Goal: Task Accomplishment & Management: Complete application form

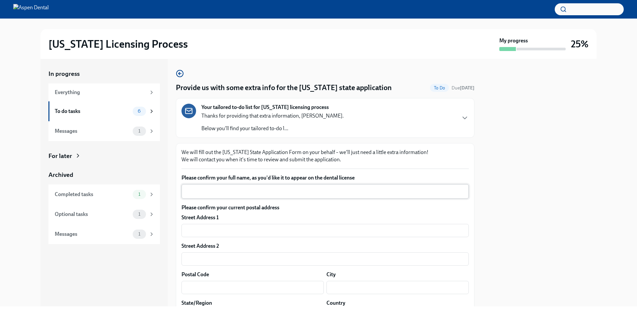
click at [329, 187] on div "x ​" at bounding box center [324, 191] width 287 height 15
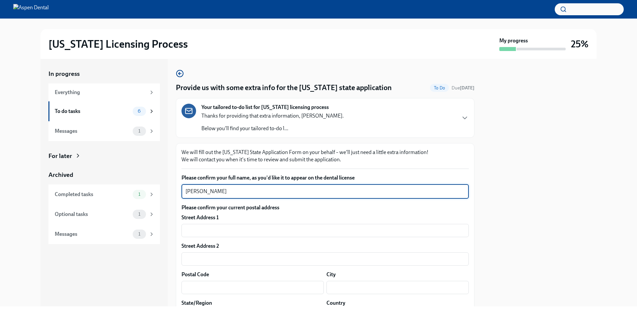
type textarea "Olivia"
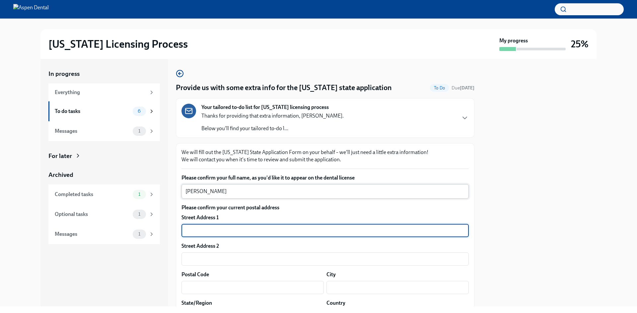
click at [224, 194] on textarea "[PERSON_NAME]" at bounding box center [324, 192] width 279 height 8
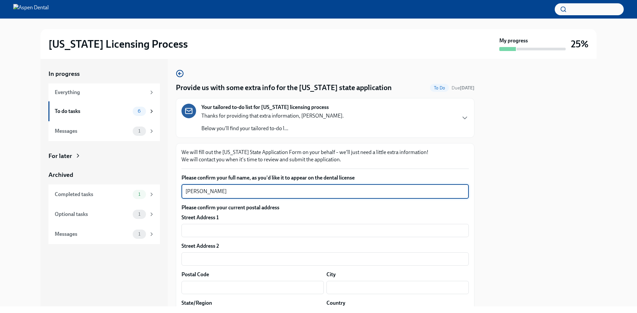
click at [224, 194] on textarea "[PERSON_NAME]" at bounding box center [324, 192] width 279 height 8
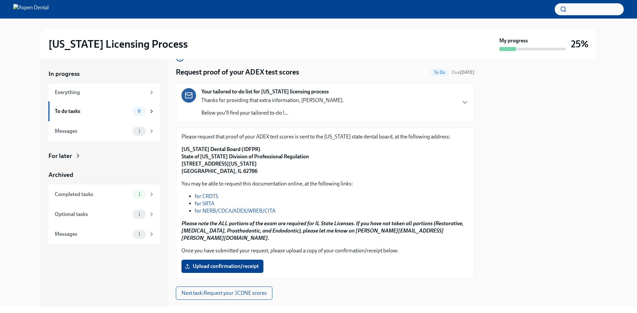
scroll to position [23, 0]
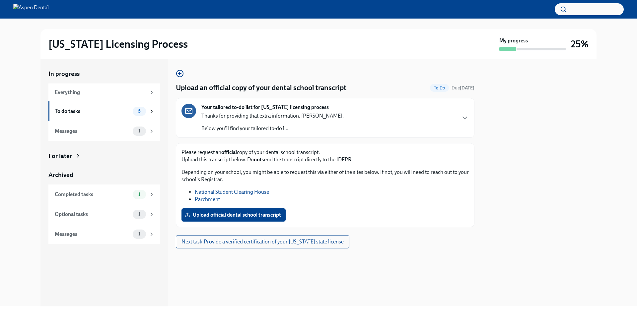
click at [280, 129] on p "Below you'll find your tailored to-do l..." at bounding box center [272, 128] width 142 height 7
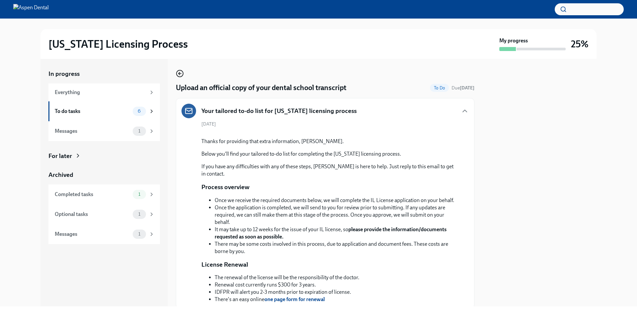
click at [182, 74] on icon "button" at bounding box center [180, 74] width 8 height 8
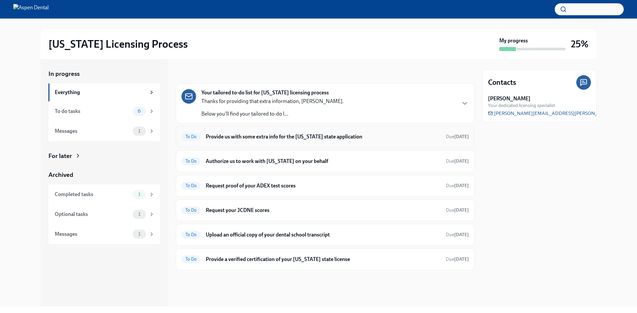
click at [334, 134] on h6 "Provide us with some extra info for the [US_STATE] state application" at bounding box center [323, 136] width 235 height 7
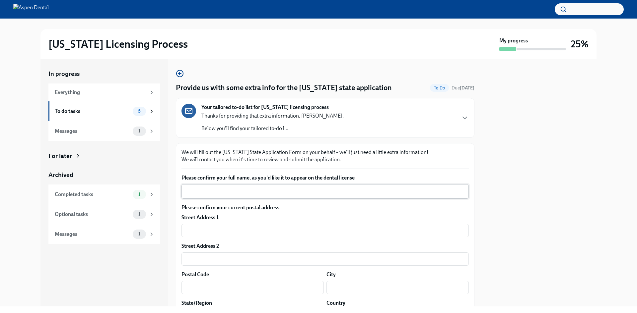
click at [244, 190] on textarea "Please confirm your full name, as you'd like it to appear on the dental license" at bounding box center [324, 192] width 279 height 8
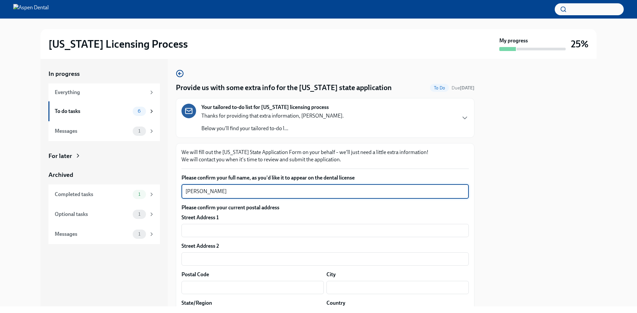
type textarea "[PERSON_NAME]"
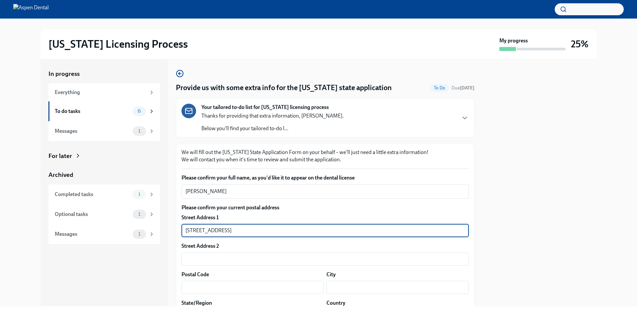
type input "[STREET_ADDRESS]"
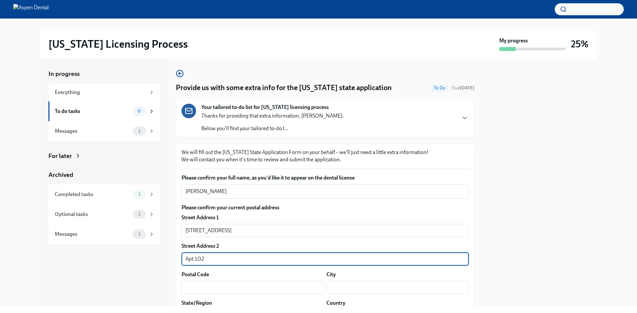
type input "Apt 102"
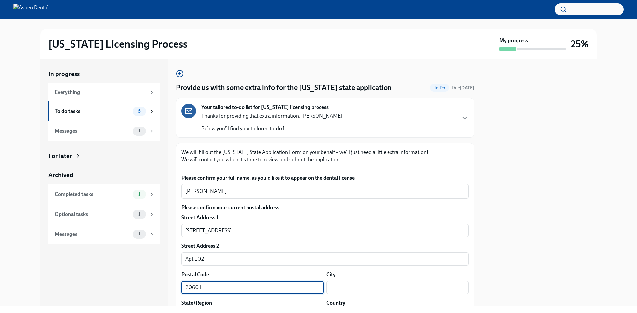
type input "20601"
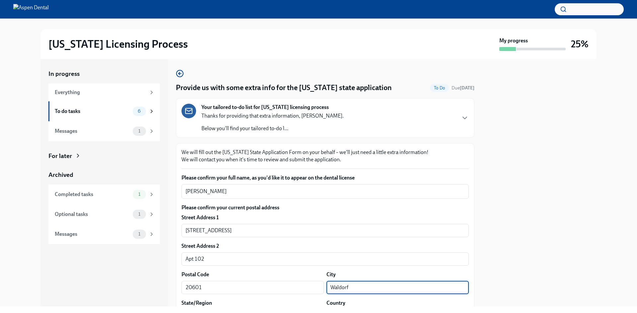
type input "Waldorf"
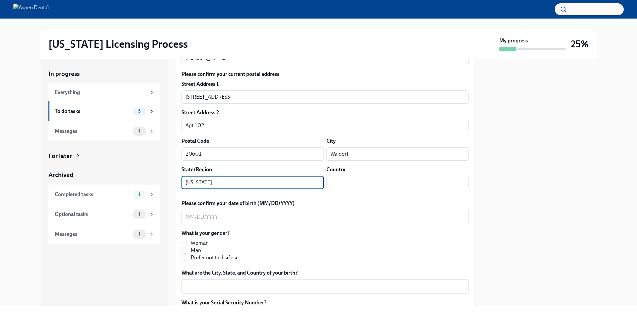
type input "[US_STATE]"
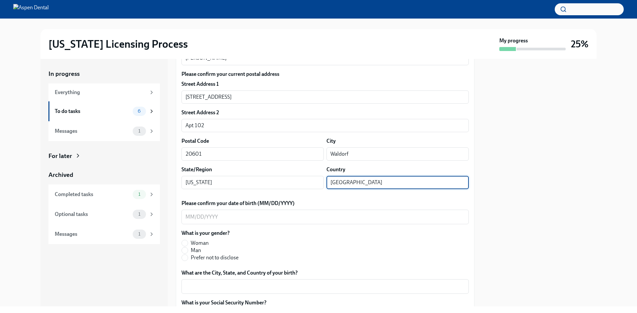
type input "[GEOGRAPHIC_DATA]"
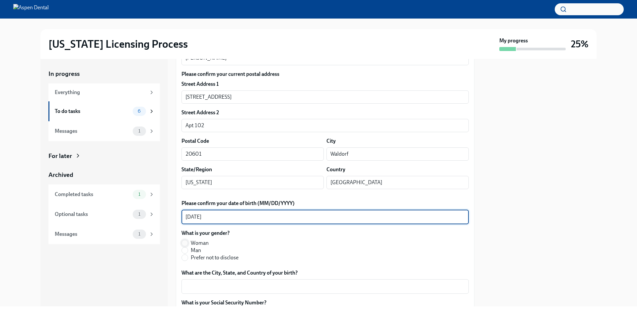
type textarea "[DATE]"
click at [186, 241] on input "Woman" at bounding box center [185, 243] width 6 height 6
radio input "true"
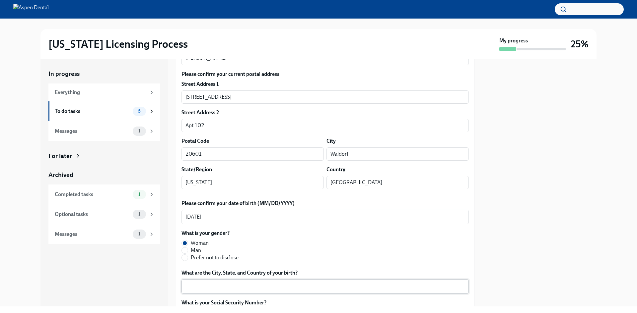
click at [220, 287] on textarea "What are the City, State, and Country of your birth?" at bounding box center [324, 287] width 279 height 8
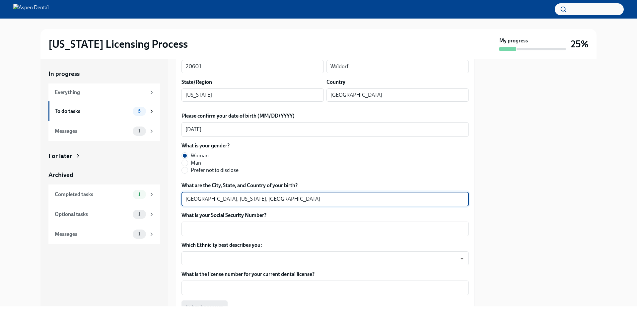
scroll to position [233, 0]
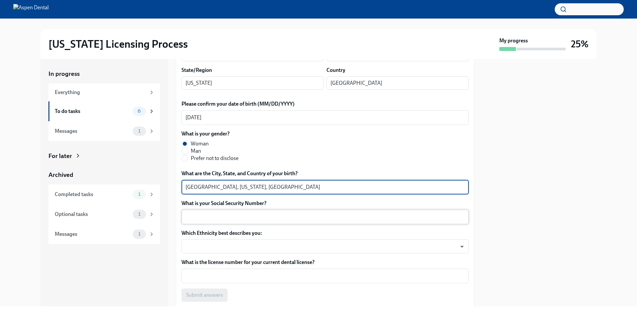
type textarea "[GEOGRAPHIC_DATA], [US_STATE], [GEOGRAPHIC_DATA]"
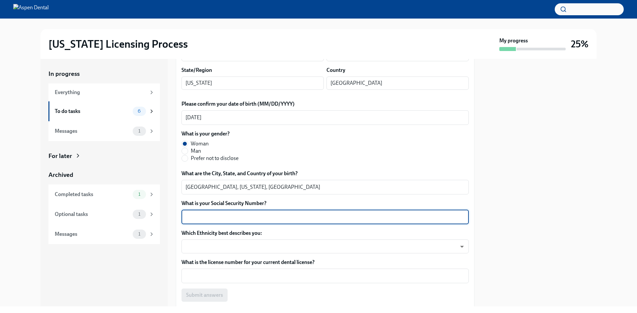
click at [274, 214] on textarea "What is your Social Security Number?" at bounding box center [324, 217] width 279 height 8
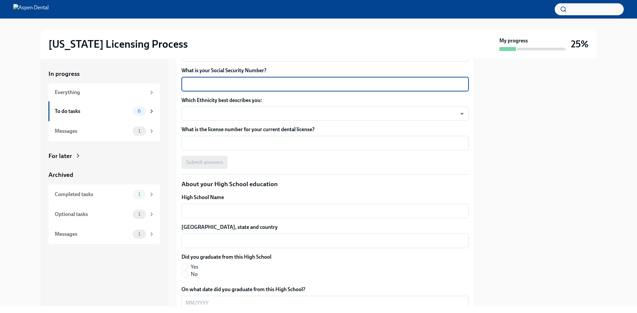
scroll to position [366, 0]
click at [207, 86] on textarea "What is your Social Security Number?" at bounding box center [324, 85] width 279 height 8
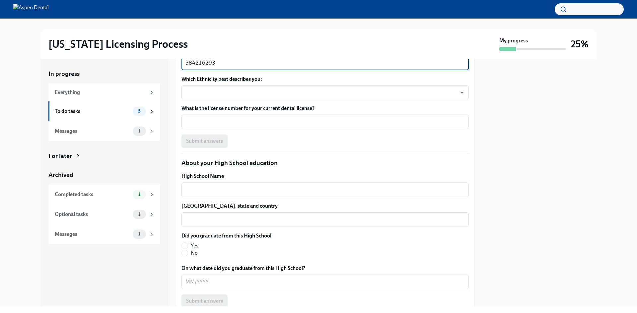
scroll to position [399, 0]
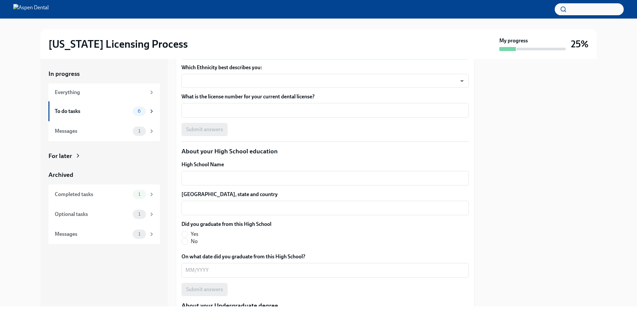
type textarea "384216293"
click at [207, 86] on body "[US_STATE] Licensing Process My progress 25% In progress Everything To do tasks…" at bounding box center [318, 156] width 637 height 313
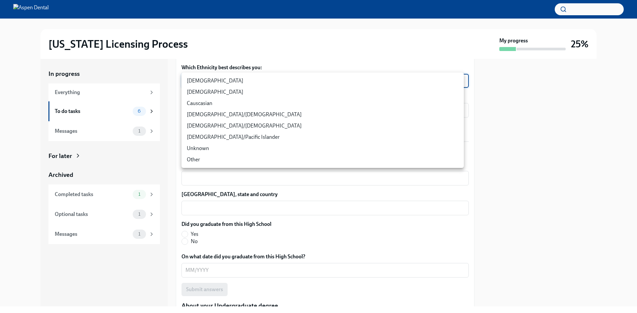
click at [211, 160] on li "Other" at bounding box center [322, 159] width 282 height 11
type input "jgEhbs7t7"
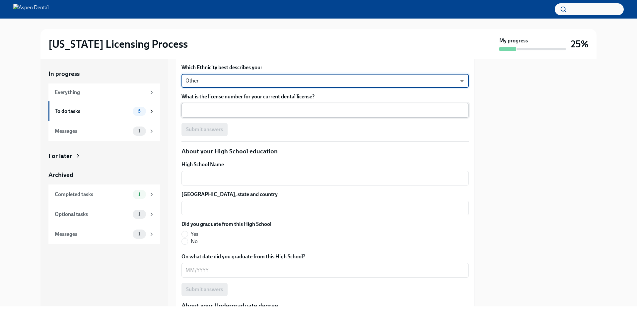
click at [208, 108] on textarea "What is the license number for your current dental license?" at bounding box center [324, 110] width 279 height 8
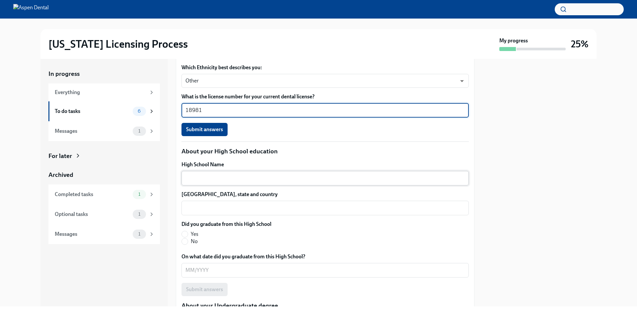
type textarea "18981"
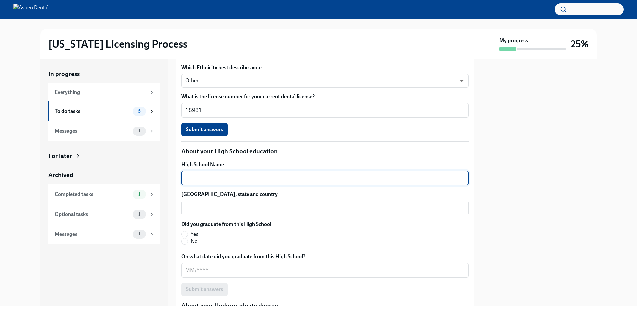
click at [196, 175] on textarea "High School Name" at bounding box center [324, 178] width 279 height 8
type textarea "[GEOGRAPHIC_DATA][PERSON_NAME]"
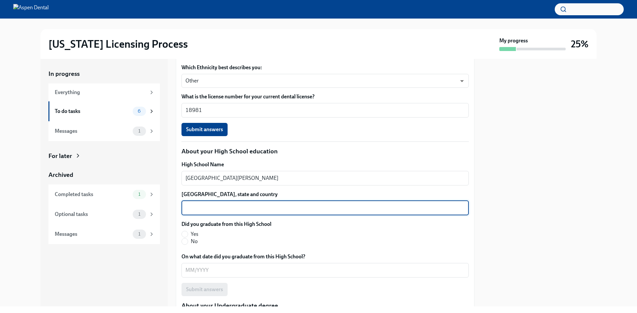
click at [207, 212] on textarea "[GEOGRAPHIC_DATA], state and country" at bounding box center [324, 208] width 279 height 8
type textarea "[GEOGRAPHIC_DATA], [US_STATE], [GEOGRAPHIC_DATA]"
click at [183, 233] on input "Yes" at bounding box center [185, 235] width 6 height 6
radio input "true"
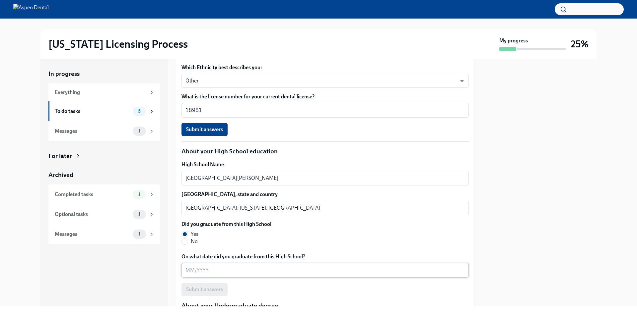
click at [202, 274] on textarea "On what date did you graduate from this High School?" at bounding box center [324, 271] width 279 height 8
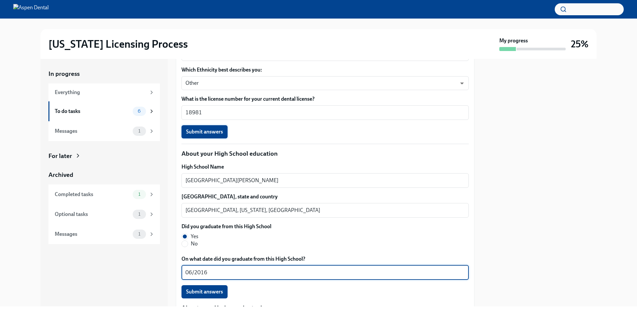
scroll to position [398, 0]
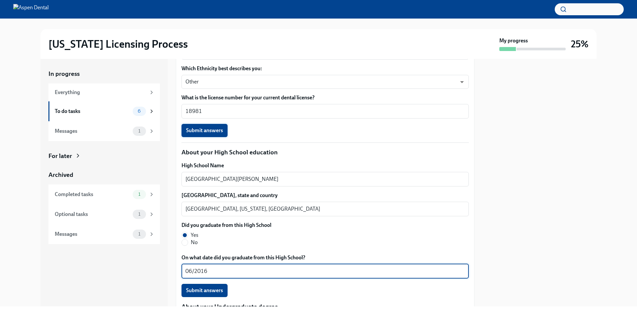
type textarea "06/2016"
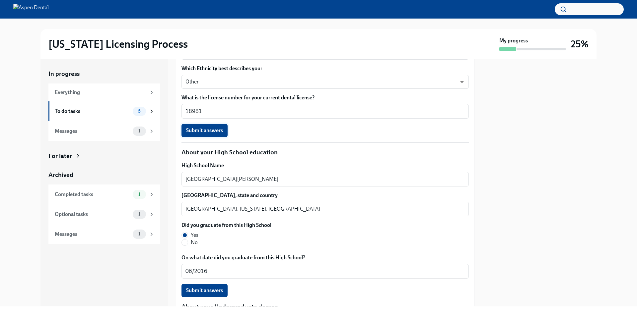
click at [215, 128] on span "Submit answers" at bounding box center [204, 130] width 37 height 7
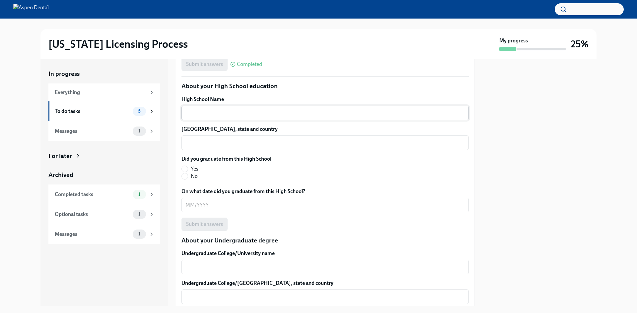
scroll to position [498, 0]
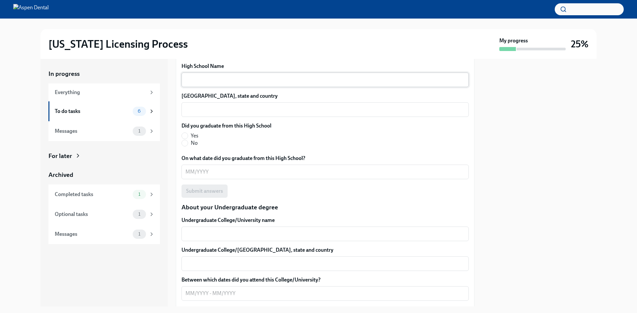
click at [207, 77] on textarea "High School Name" at bounding box center [324, 80] width 279 height 8
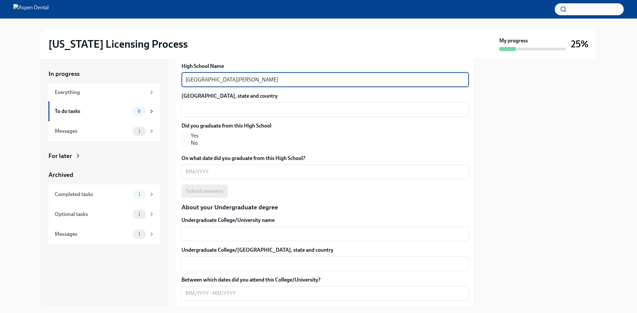
type textarea "[GEOGRAPHIC_DATA][PERSON_NAME]"
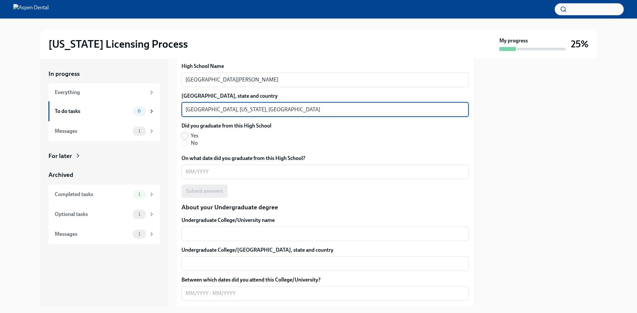
type textarea "[GEOGRAPHIC_DATA], [US_STATE], [GEOGRAPHIC_DATA]"
click at [183, 133] on input "Yes" at bounding box center [185, 136] width 6 height 6
radio input "true"
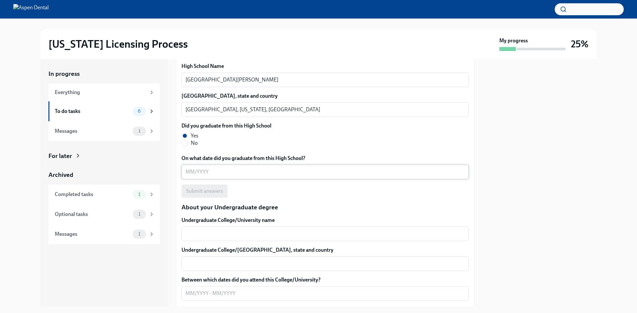
click at [187, 178] on div "x ​" at bounding box center [324, 172] width 287 height 15
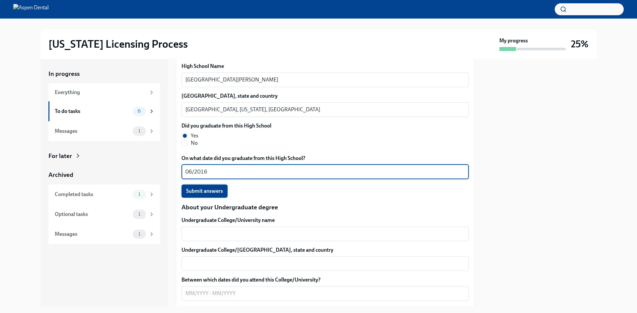
type textarea "06/2016"
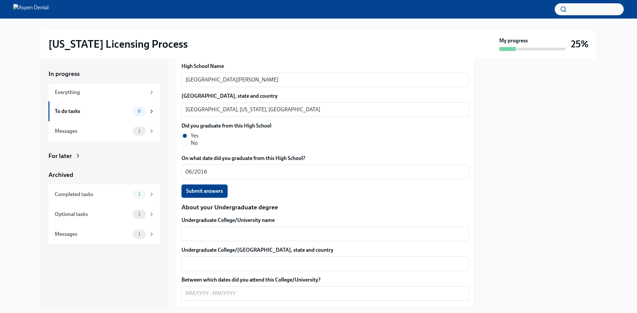
click at [191, 190] on span "Submit answers" at bounding box center [204, 191] width 37 height 7
drag, startPoint x: 199, startPoint y: 187, endPoint x: 372, endPoint y: 190, distance: 173.2
click at [372, 190] on div "Submit answers" at bounding box center [324, 191] width 287 height 13
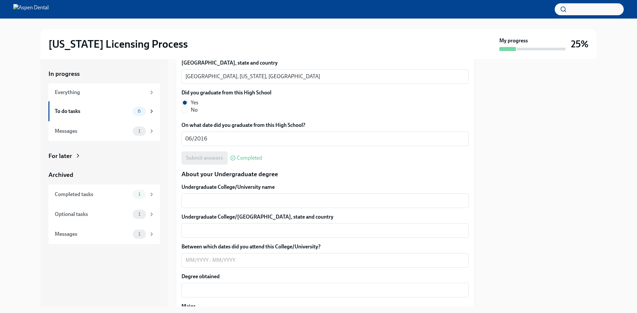
scroll to position [597, 0]
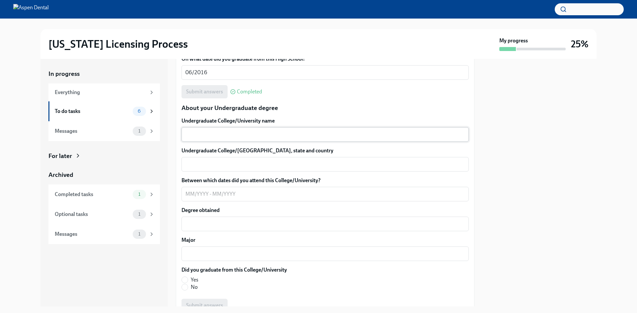
click at [224, 136] on textarea "Undergraduate College/University name" at bounding box center [324, 135] width 279 height 8
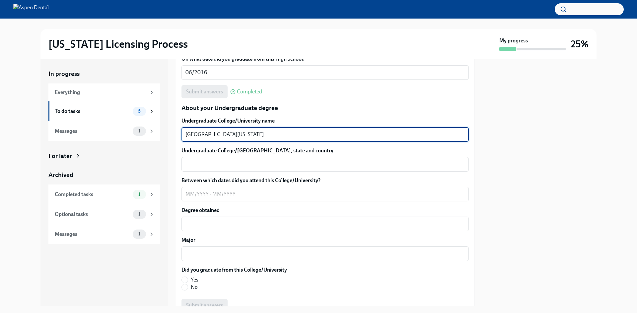
type textarea "[GEOGRAPHIC_DATA][US_STATE]"
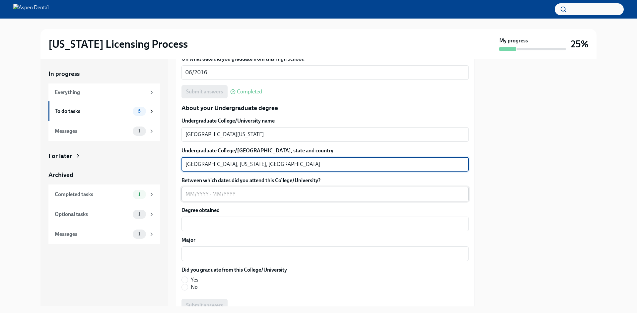
type textarea "[GEOGRAPHIC_DATA], [US_STATE], [GEOGRAPHIC_DATA]"
click at [192, 191] on textarea "Between which dates did you attend this College/University?" at bounding box center [324, 194] width 279 height 8
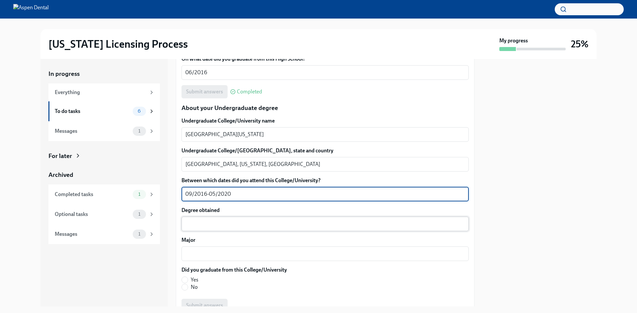
type textarea "09/2016-05/2020"
click at [195, 221] on textarea "Degree obtained" at bounding box center [324, 224] width 279 height 8
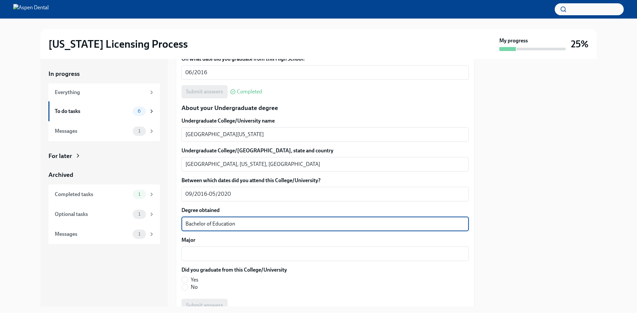
type textarea "Bachelor of Education"
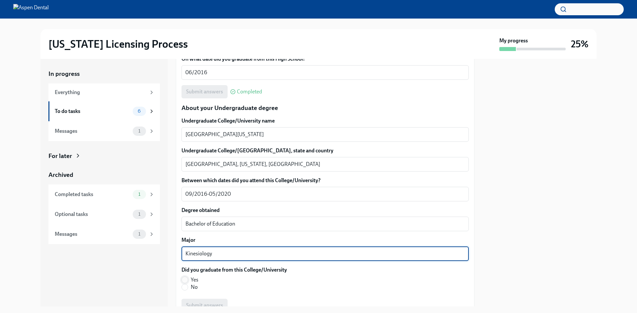
type textarea "Kinesiology"
click at [186, 277] on input "Yes" at bounding box center [185, 280] width 6 height 6
radio input "true"
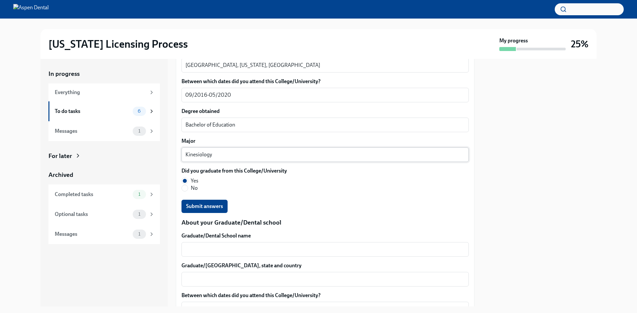
scroll to position [697, 0]
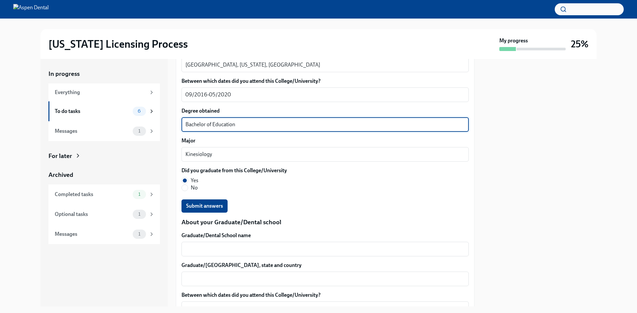
drag, startPoint x: 245, startPoint y: 121, endPoint x: 206, endPoint y: 126, distance: 39.5
click at [206, 126] on textarea "Bachelor of Education" at bounding box center [324, 125] width 279 height 8
click at [271, 124] on textarea "Bachelor of Education" at bounding box center [324, 125] width 279 height 8
click at [208, 203] on span "Submit answers" at bounding box center [204, 206] width 37 height 7
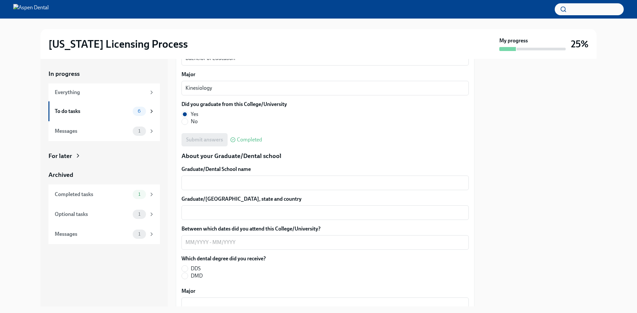
scroll to position [796, 0]
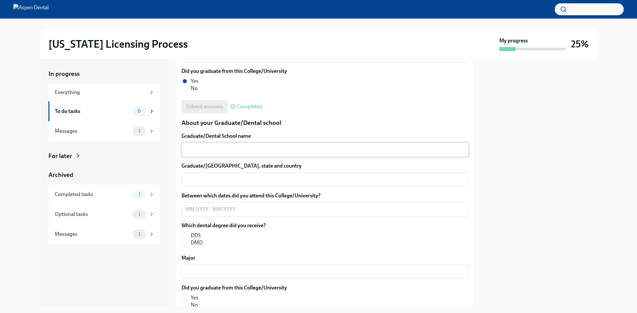
click at [220, 150] on textarea "Graduate/Dental School name" at bounding box center [324, 150] width 279 height 8
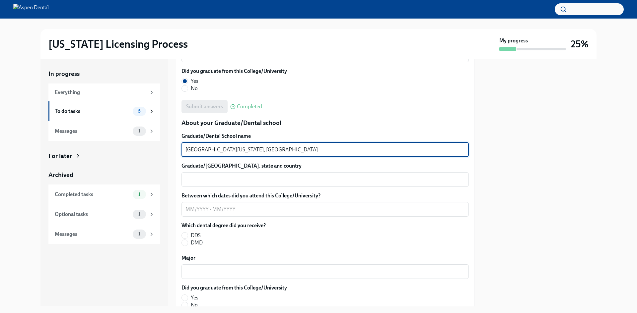
type textarea "[GEOGRAPHIC_DATA][US_STATE], [GEOGRAPHIC_DATA]"
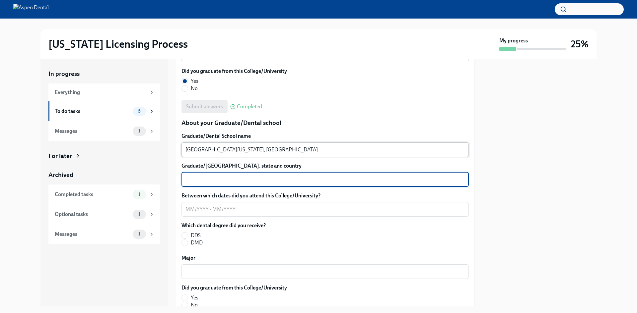
type textarea "U"
type textarea "[GEOGRAPHIC_DATA], [US_STATE], 90024"
click at [204, 215] on div "x ​" at bounding box center [324, 209] width 287 height 15
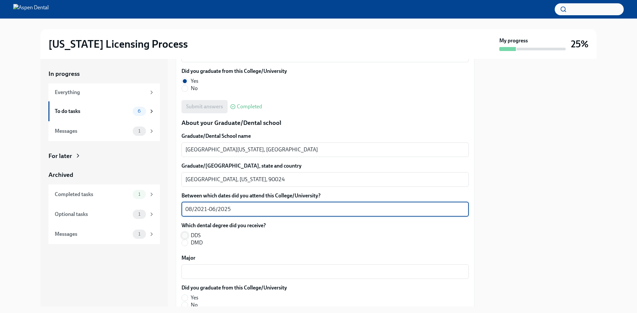
type textarea "08/2021-06/2025"
click at [184, 233] on input "DDS" at bounding box center [185, 236] width 6 height 6
radio input "true"
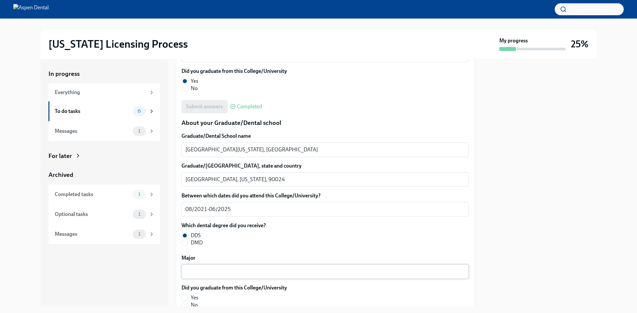
click at [217, 273] on textarea "Major" at bounding box center [324, 272] width 279 height 8
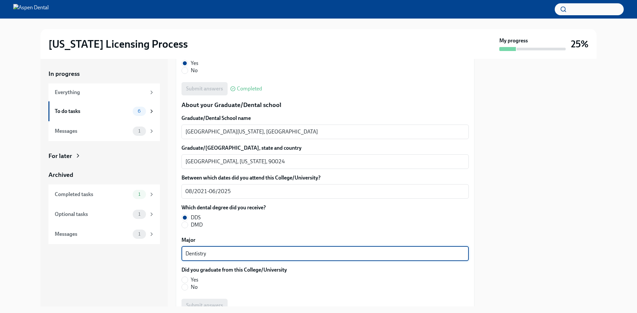
scroll to position [829, 0]
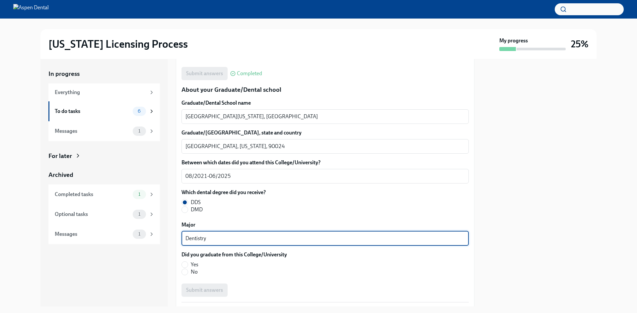
type textarea "Dentistry"
click at [197, 267] on span "Yes" at bounding box center [195, 264] width 8 height 7
click at [188, 267] on input "Yes" at bounding box center [185, 265] width 6 height 6
radio input "true"
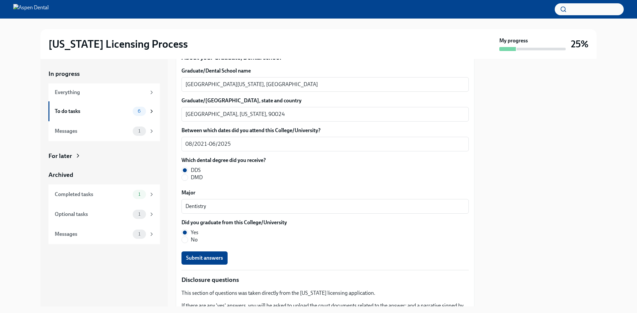
scroll to position [896, 0]
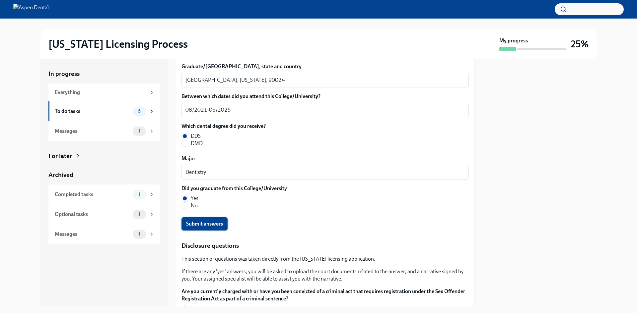
click at [215, 222] on span "Submit answers" at bounding box center [204, 224] width 37 height 7
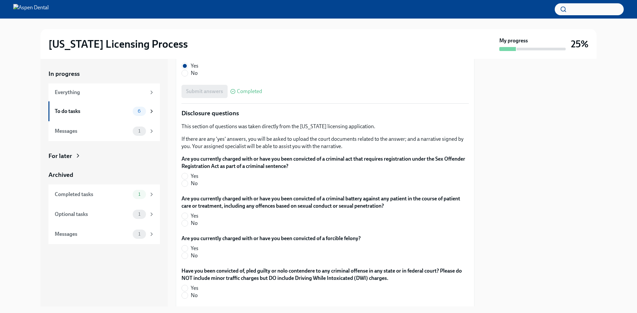
scroll to position [1061, 0]
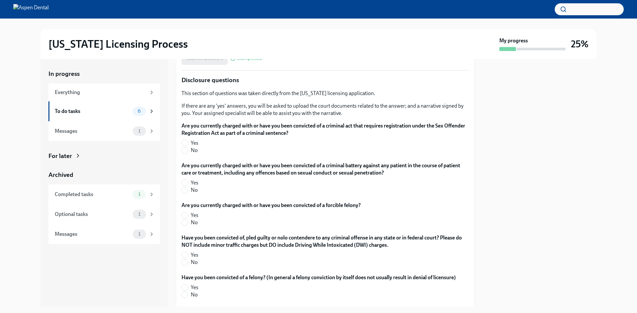
click at [189, 149] on label "No" at bounding box center [322, 150] width 282 height 7
click at [188, 149] on input "No" at bounding box center [185, 151] width 6 height 6
radio input "true"
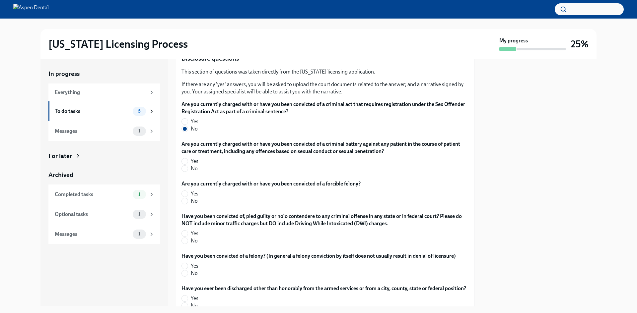
scroll to position [1095, 0]
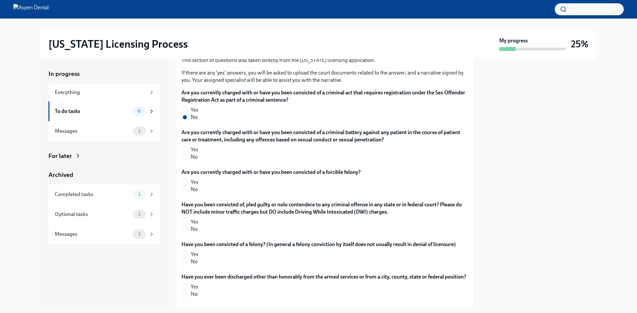
click at [195, 157] on span "No" at bounding box center [194, 157] width 7 height 7
click at [188, 157] on input "No" at bounding box center [185, 157] width 6 height 6
radio input "true"
click at [190, 188] on label "No" at bounding box center [268, 189] width 174 height 7
click at [188, 188] on input "No" at bounding box center [185, 190] width 6 height 6
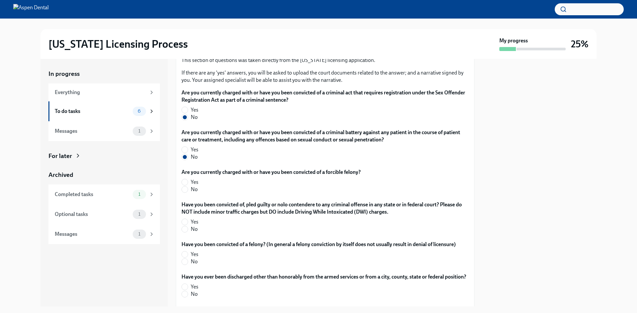
radio input "true"
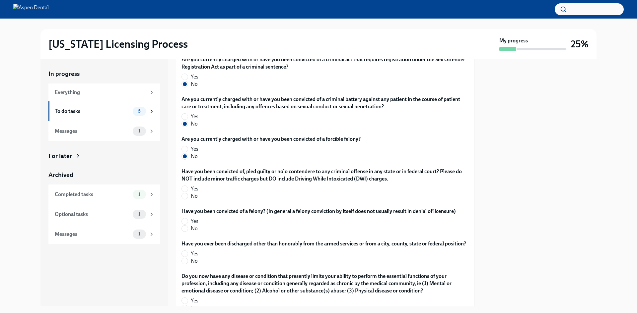
scroll to position [1161, 0]
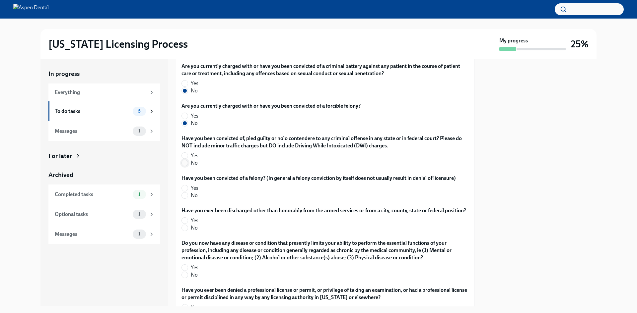
click at [187, 163] on input "No" at bounding box center [185, 163] width 6 height 6
radio input "true"
click at [184, 196] on input "No" at bounding box center [185, 196] width 6 height 6
radio input "true"
click at [187, 231] on input "No" at bounding box center [185, 228] width 6 height 6
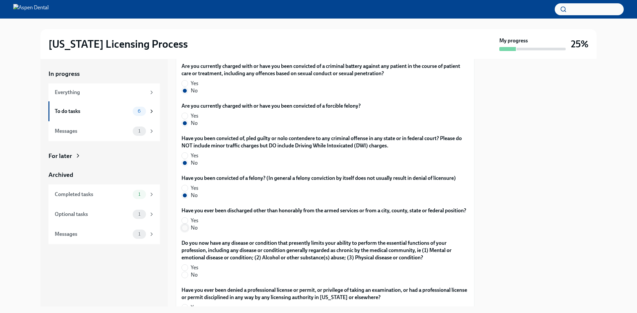
radio input "true"
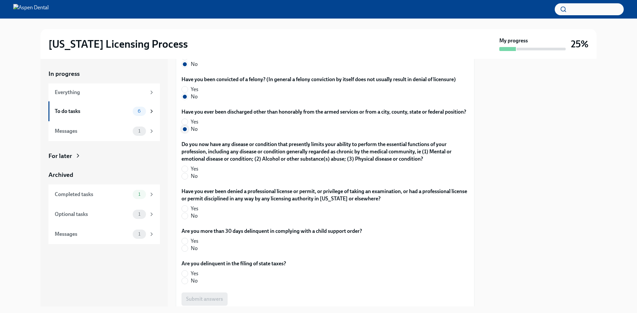
scroll to position [1260, 0]
click at [188, 179] on span at bounding box center [184, 175] width 7 height 7
click at [188, 179] on input "No" at bounding box center [185, 176] width 6 height 6
radio input "true"
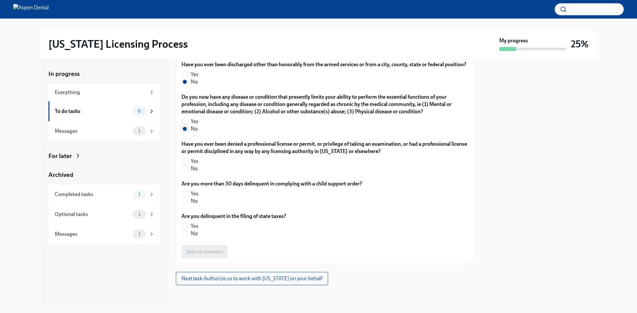
scroll to position [1314, 0]
click at [190, 170] on label "No" at bounding box center [322, 168] width 282 height 7
click at [188, 170] on input "No" at bounding box center [185, 169] width 6 height 6
radio input "true"
click at [185, 203] on input "No" at bounding box center [185, 201] width 6 height 6
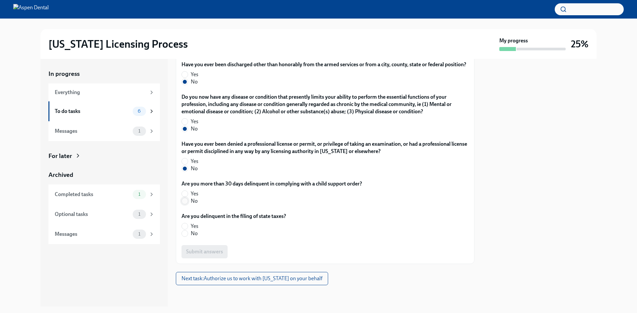
radio input "true"
click at [185, 235] on input "No" at bounding box center [185, 234] width 6 height 6
radio input "true"
click at [194, 254] on span "Submit answers" at bounding box center [204, 252] width 37 height 7
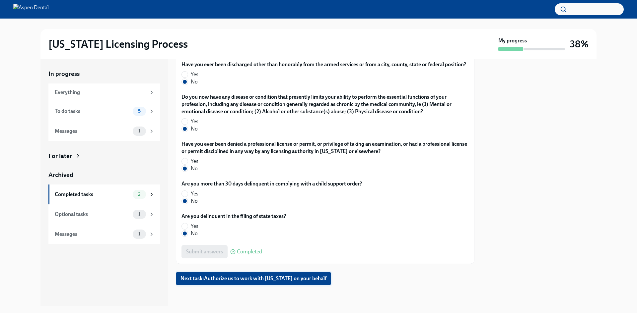
click at [287, 283] on button "Next task : Authorize us to work with [US_STATE] on your behalf" at bounding box center [253, 278] width 155 height 13
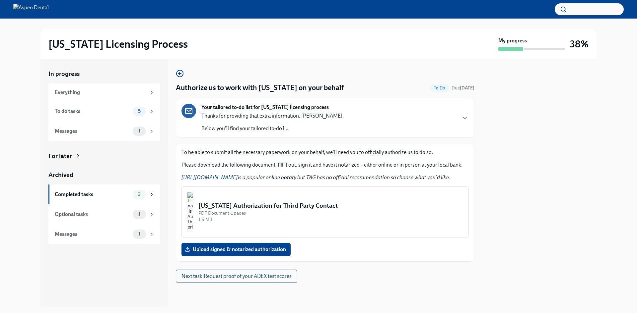
click at [271, 202] on div "[US_STATE] Authorization for Third Party Contact" at bounding box center [330, 206] width 265 height 9
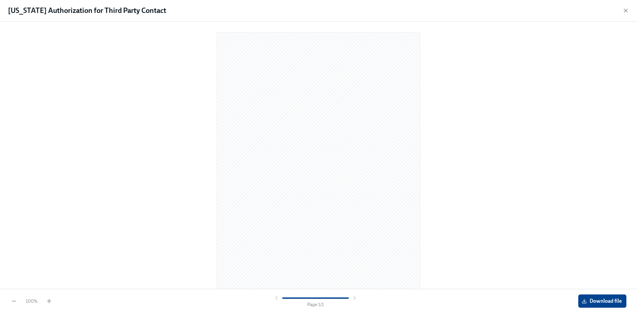
scroll to position [6, 0]
click at [612, 303] on span "Download file" at bounding box center [602, 301] width 39 height 7
